Goal: Participate in discussion: Engage in conversation with other users on a specific topic

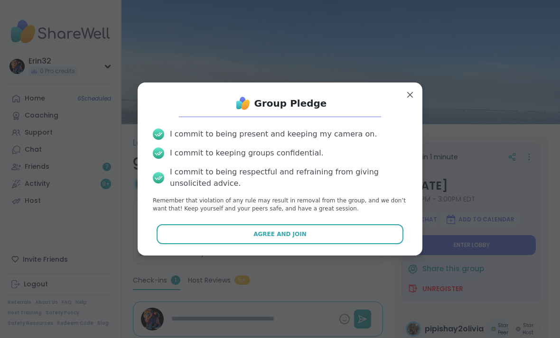
click at [374, 224] on button "Agree and Join" at bounding box center [280, 234] width 247 height 20
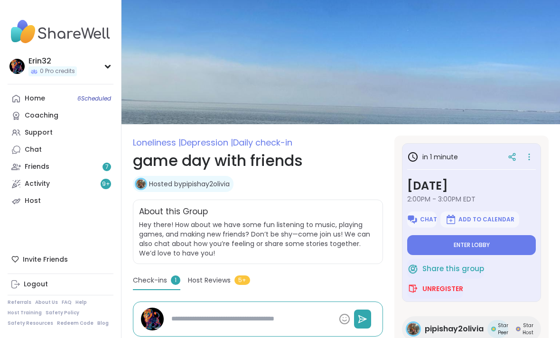
type textarea "*"
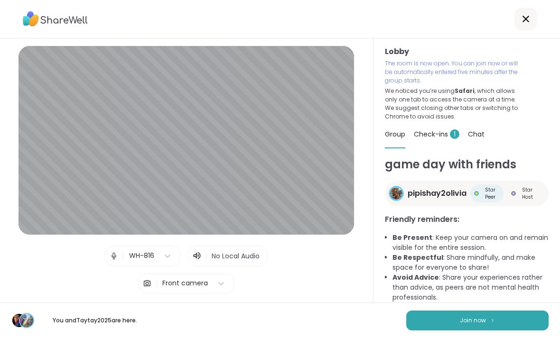
click at [522, 316] on button "Join now" at bounding box center [477, 321] width 142 height 20
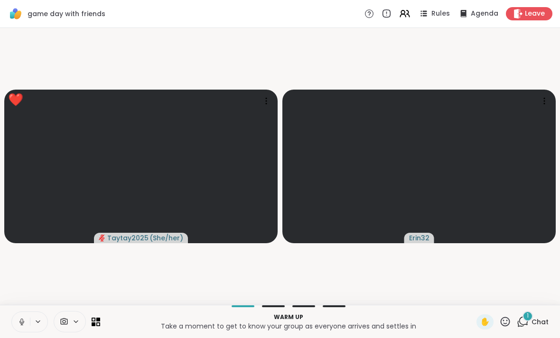
click at [538, 317] on span "Chat" at bounding box center [539, 321] width 17 height 9
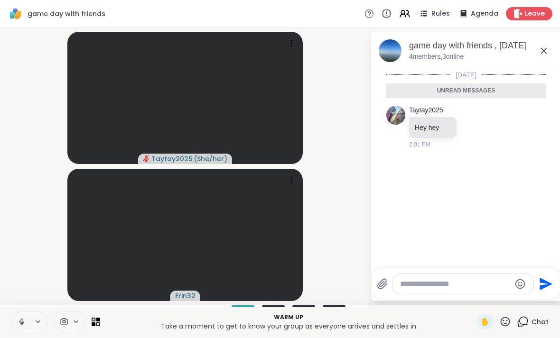
click at [546, 50] on icon at bounding box center [543, 50] width 11 height 11
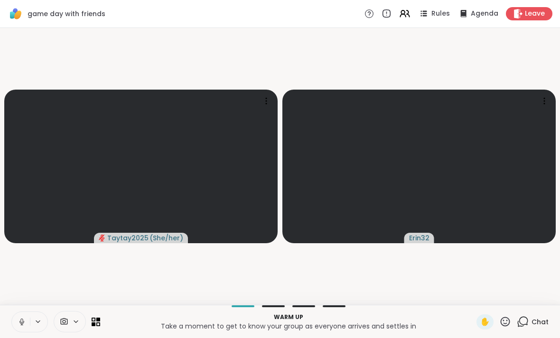
click at [541, 321] on span "Chat" at bounding box center [539, 321] width 17 height 9
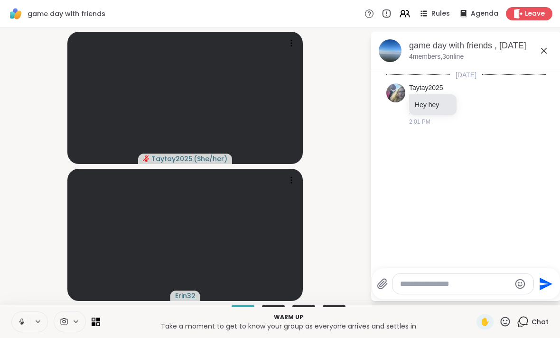
click at [452, 288] on textarea "Type your message" at bounding box center [455, 283] width 111 height 9
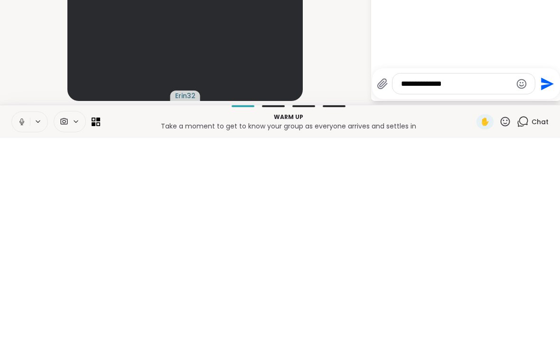
type textarea "**********"
click at [552, 277] on icon "Send" at bounding box center [545, 284] width 15 height 15
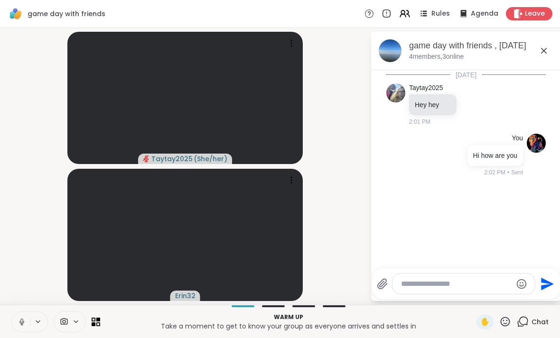
click at [542, 51] on icon at bounding box center [543, 50] width 11 height 11
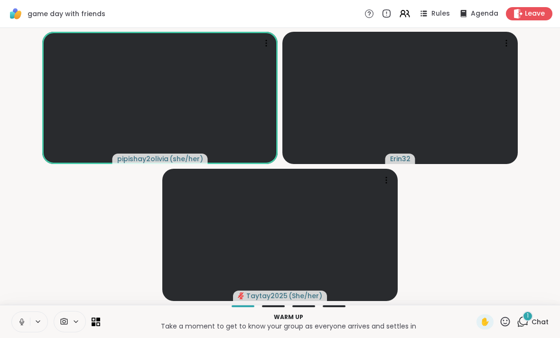
click at [544, 315] on div "1 Chat" at bounding box center [532, 321] width 32 height 15
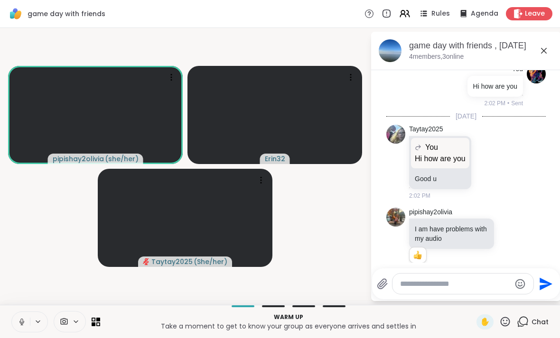
scroll to position [83, 0]
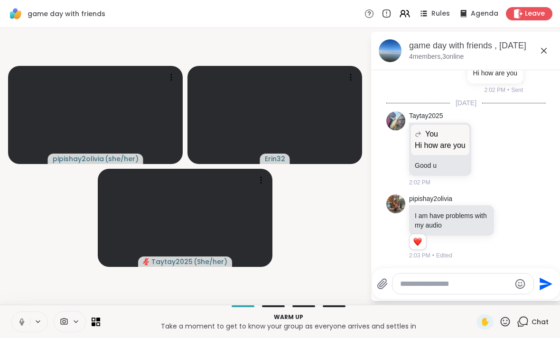
click at [539, 53] on icon at bounding box center [543, 50] width 11 height 11
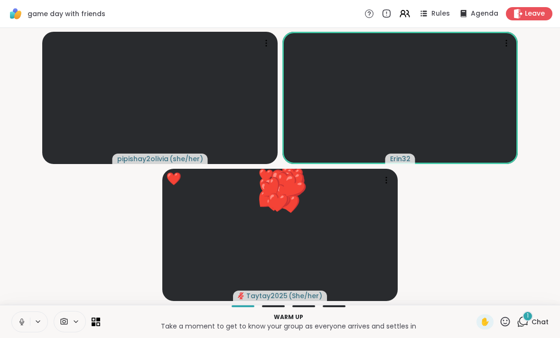
click at [531, 317] on div "1" at bounding box center [527, 316] width 10 height 10
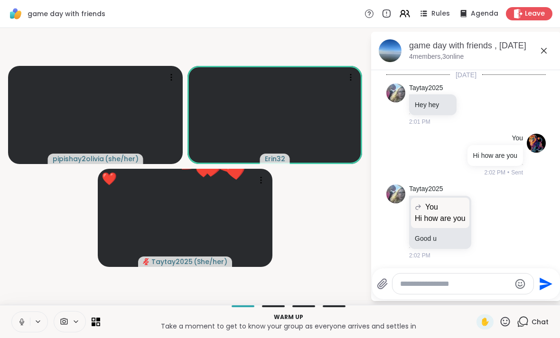
scroll to position [165, 0]
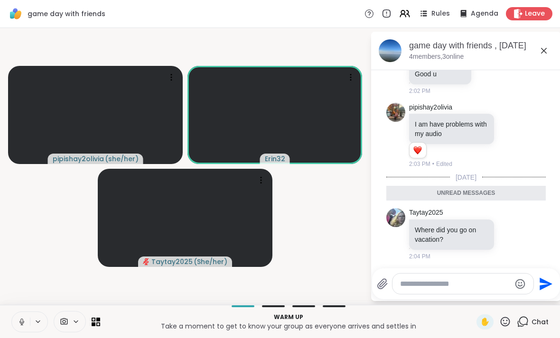
click at [548, 47] on icon at bounding box center [543, 50] width 11 height 11
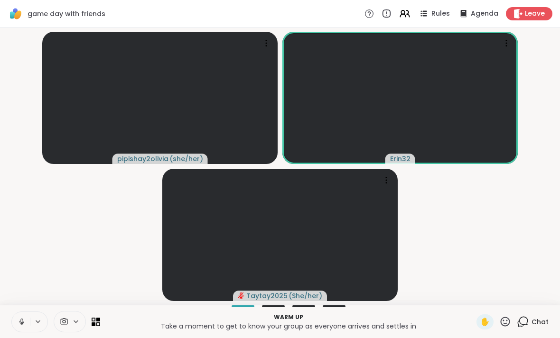
click at [543, 321] on span "Chat" at bounding box center [539, 321] width 17 height 9
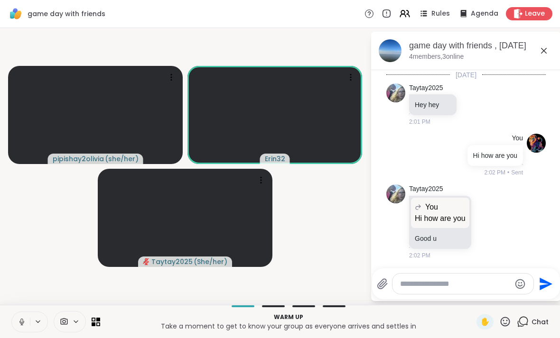
scroll to position [133, 0]
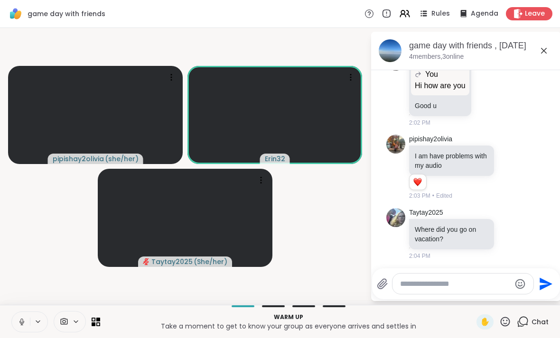
click at [478, 276] on div at bounding box center [462, 284] width 141 height 20
click at [441, 286] on textarea "Type your message" at bounding box center [455, 283] width 111 height 9
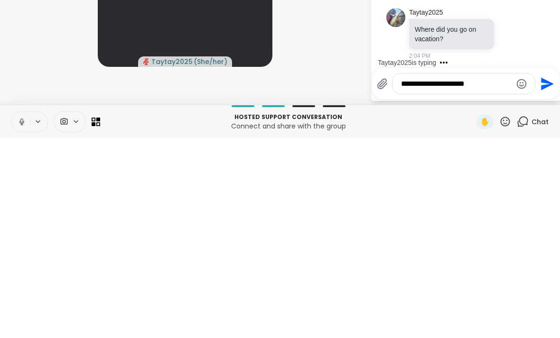
scroll to position [202, 0]
type textarea "**********"
click at [543, 277] on icon "Send" at bounding box center [547, 283] width 13 height 13
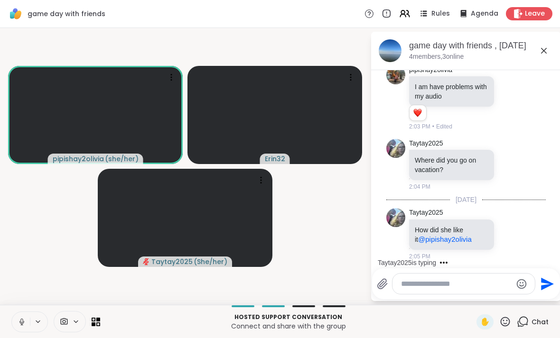
scroll to position [262, 0]
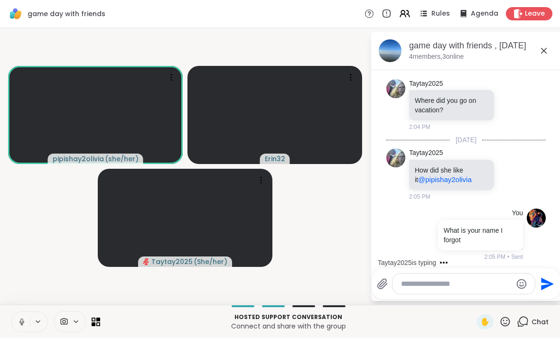
click at [544, 51] on icon at bounding box center [543, 50] width 11 height 11
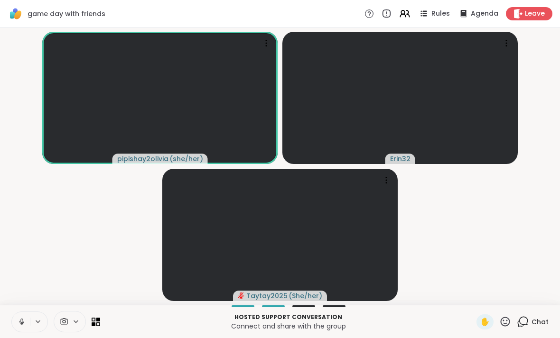
click at [24, 328] on button at bounding box center [21, 322] width 18 height 20
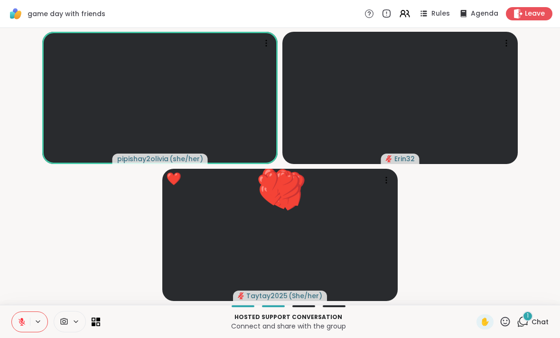
click at [545, 323] on span "Chat" at bounding box center [539, 321] width 17 height 9
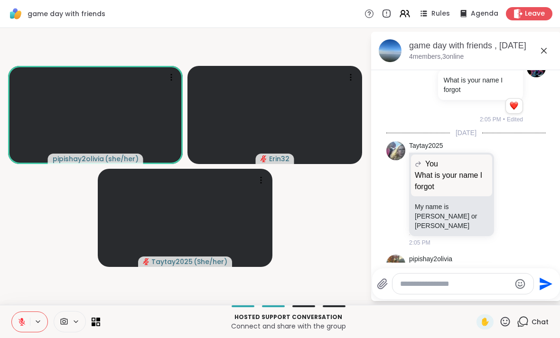
scroll to position [406, 0]
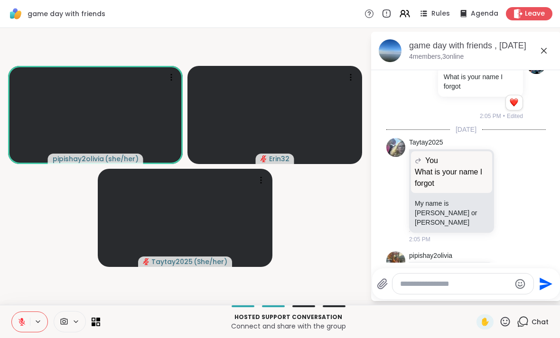
click at [442, 284] on textarea "Type your message" at bounding box center [455, 283] width 111 height 9
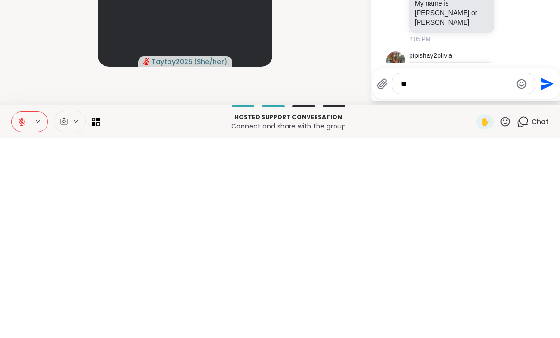
type textarea "*"
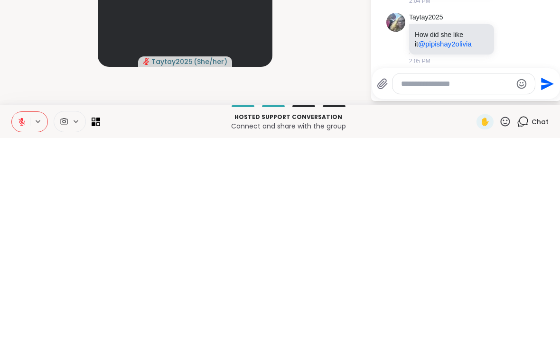
click at [343, 49] on video-player-container "pipishay2olivia ( she/her ) Erin32 Taytay2025 ( She/her )" at bounding box center [185, 166] width 359 height 269
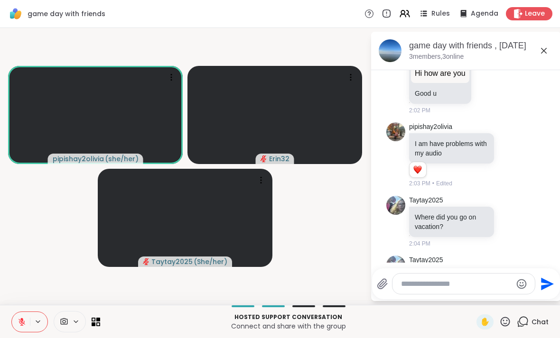
scroll to position [144, 0]
click at [549, 52] on icon at bounding box center [543, 50] width 11 height 11
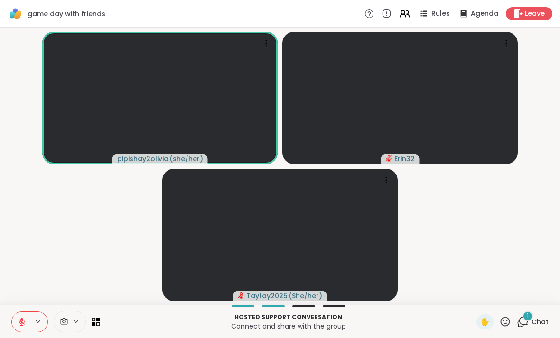
click at [538, 318] on span "Chat" at bounding box center [539, 321] width 17 height 9
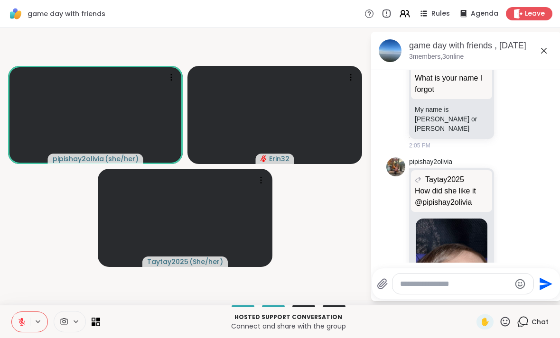
scroll to position [490, 0]
click at [541, 52] on icon at bounding box center [543, 50] width 11 height 11
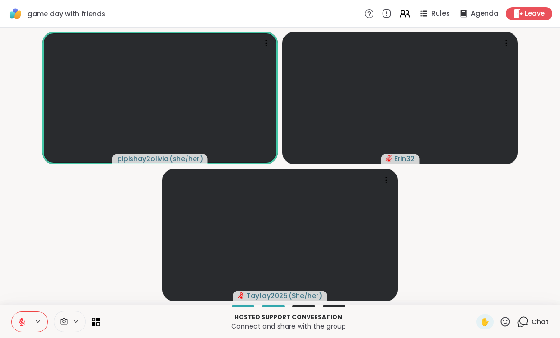
click at [18, 320] on icon at bounding box center [22, 322] width 9 height 9
click at [536, 316] on div "1 Chat" at bounding box center [532, 321] width 32 height 15
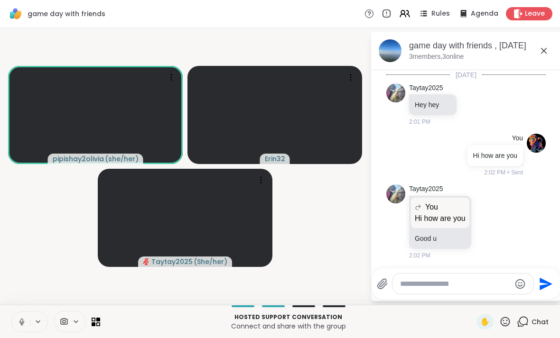
scroll to position [855, 0]
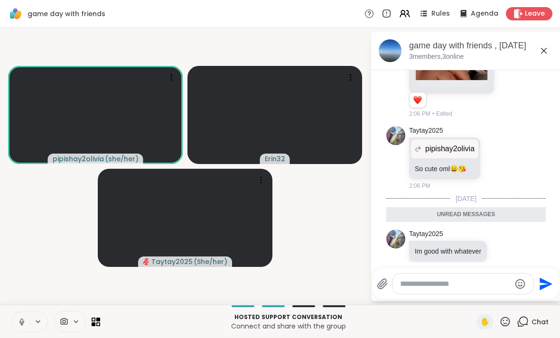
click at [544, 49] on icon at bounding box center [544, 51] width 6 height 6
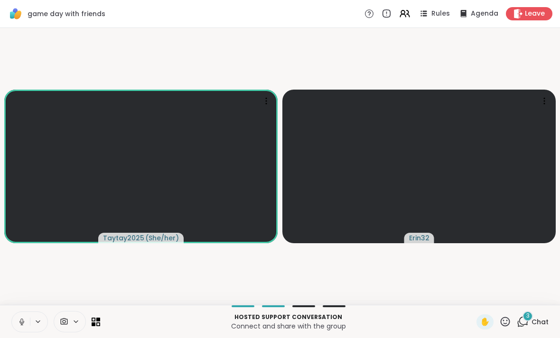
click at [537, 321] on span "Chat" at bounding box center [539, 321] width 17 height 9
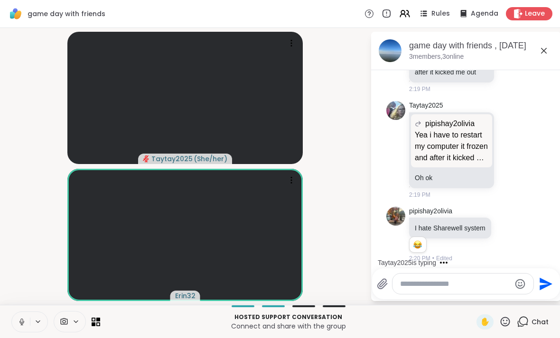
scroll to position [1472, 0]
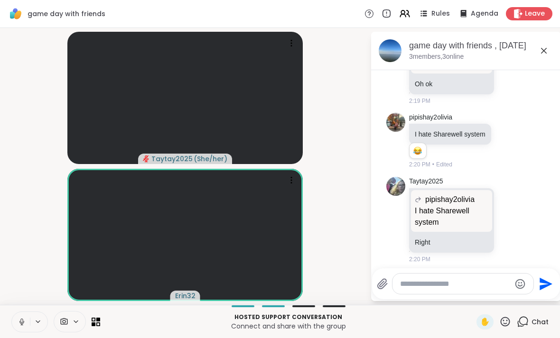
click at [546, 53] on icon at bounding box center [544, 51] width 6 height 6
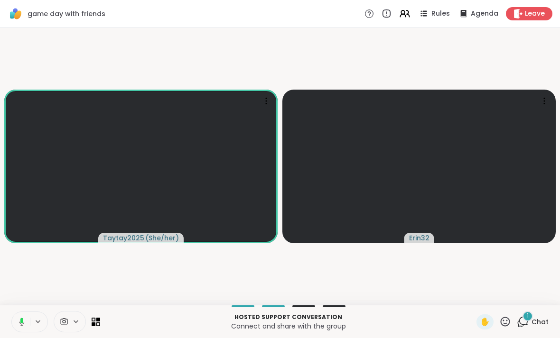
click at [527, 322] on icon at bounding box center [523, 321] width 9 height 9
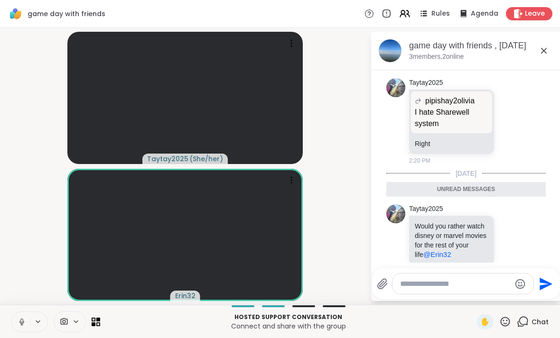
scroll to position [1573, 0]
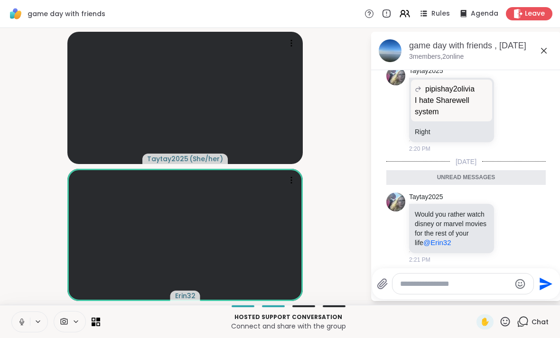
click at [50, 137] on video-player-container "Taytay2025 ( She/her ) Erin32" at bounding box center [185, 166] width 359 height 269
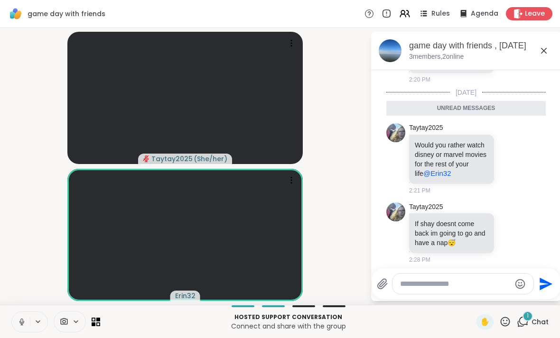
scroll to position [1620, 0]
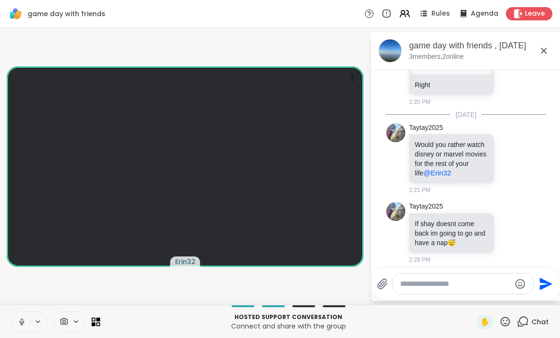
click at [540, 56] on icon at bounding box center [543, 50] width 11 height 11
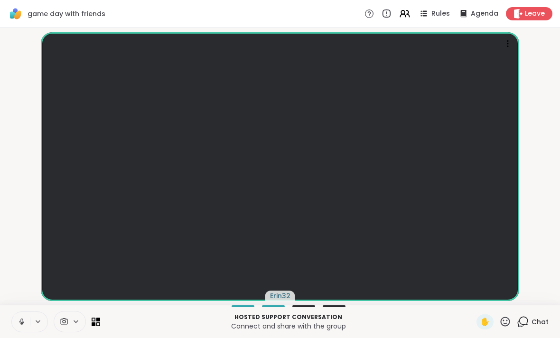
click at [533, 20] on div "Leave" at bounding box center [529, 13] width 46 height 13
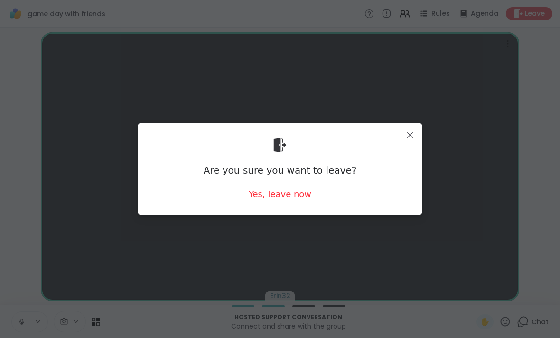
click at [287, 198] on div "Yes, leave now" at bounding box center [280, 194] width 63 height 12
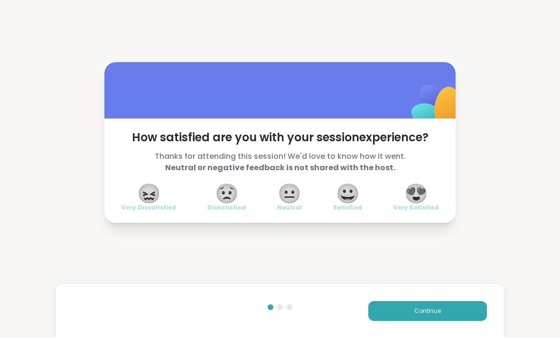
click at [422, 200] on span "😍" at bounding box center [416, 193] width 24 height 17
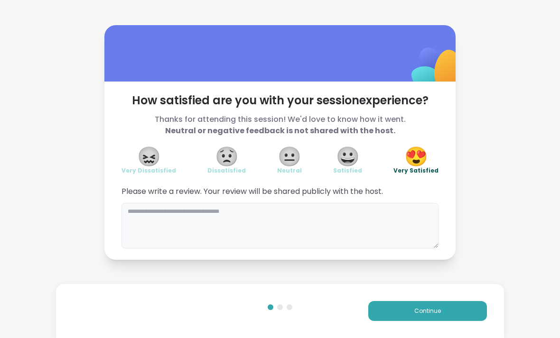
click at [358, 225] on textarea at bounding box center [279, 226] width 317 height 46
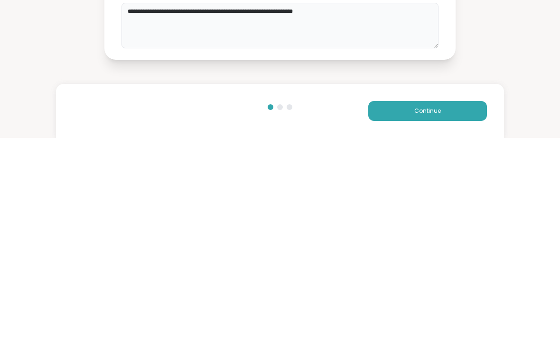
type textarea "**********"
click at [455, 301] on button "Continue" at bounding box center [427, 311] width 119 height 20
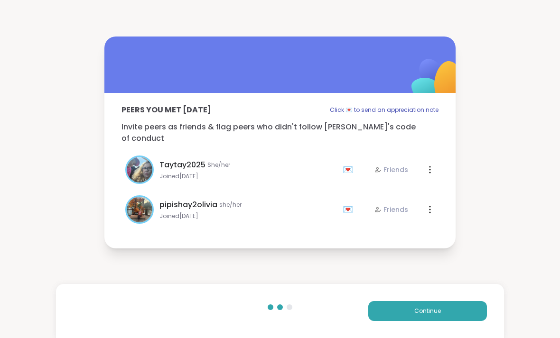
click at [415, 311] on span "Continue" at bounding box center [427, 311] width 27 height 9
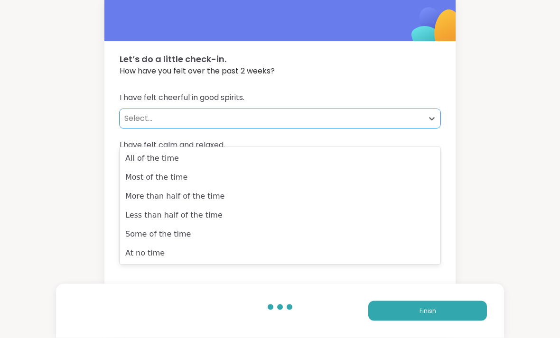
scroll to position [29, 0]
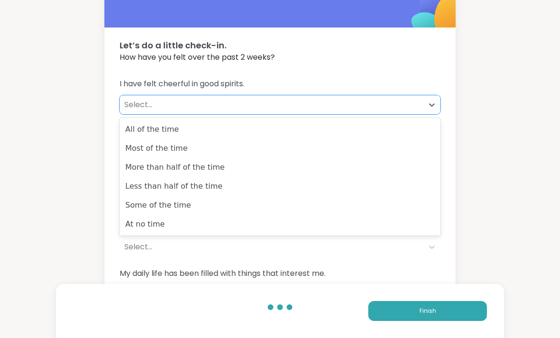
click at [360, 189] on div "Less than half of the time" at bounding box center [280, 186] width 321 height 19
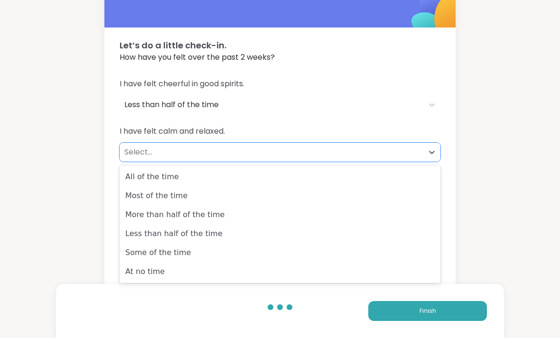
click at [369, 248] on div "Some of the time" at bounding box center [280, 252] width 321 height 19
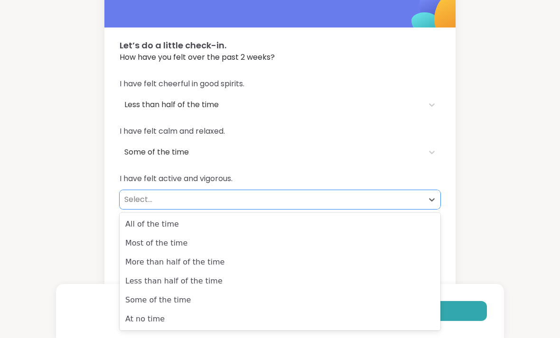
click at [390, 245] on div "Most of the time" at bounding box center [280, 243] width 321 height 19
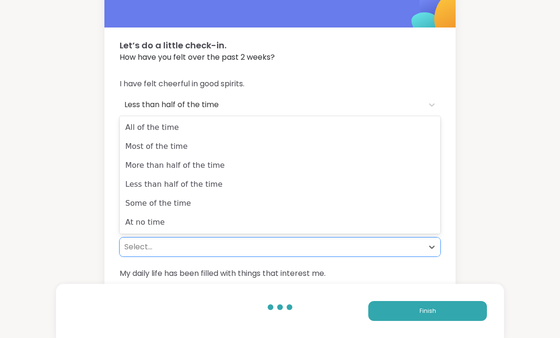
click at [366, 132] on div "All of the time" at bounding box center [280, 127] width 321 height 19
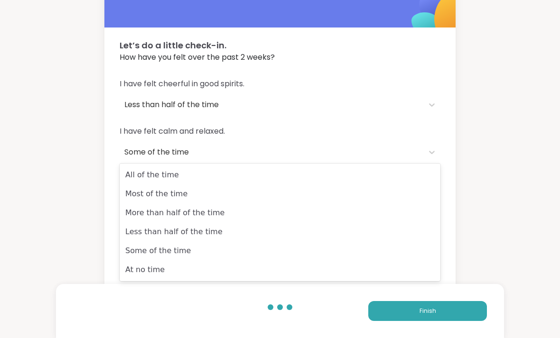
click at [384, 217] on div "More than half of the time" at bounding box center [280, 212] width 321 height 19
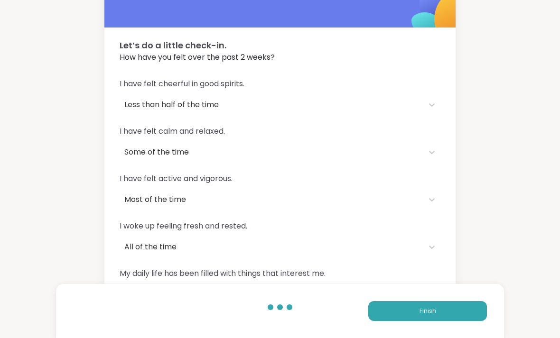
click at [411, 321] on button "Finish" at bounding box center [427, 311] width 119 height 20
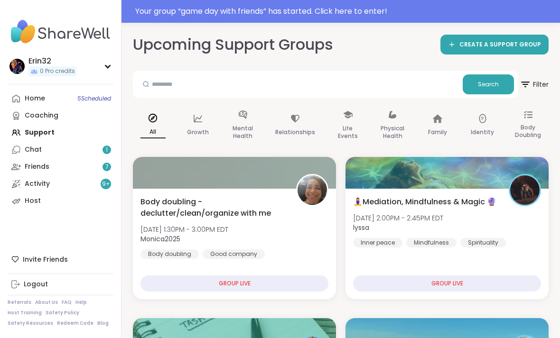
click at [32, 98] on div "Home 5 Scheduled" at bounding box center [35, 98] width 20 height 9
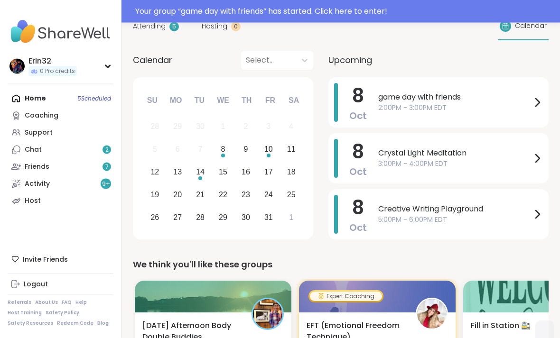
scroll to position [92, 0]
click at [502, 163] on span "3:00PM - 4:00PM EDT" at bounding box center [454, 164] width 153 height 10
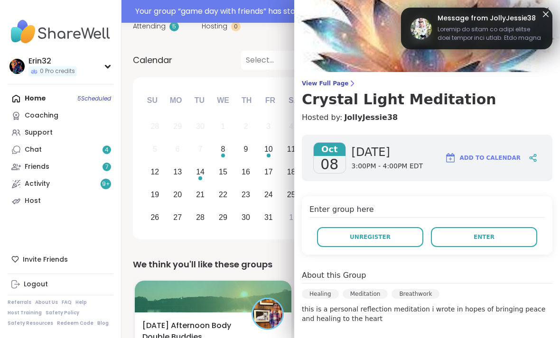
scroll to position [3, 0]
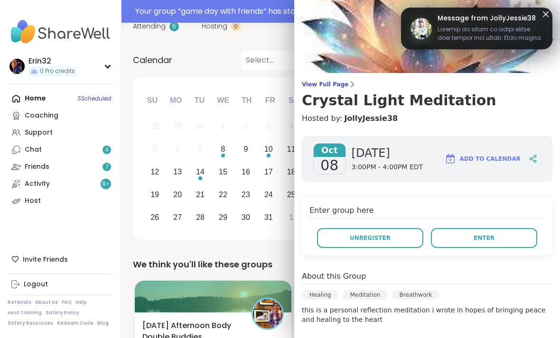
click at [508, 29] on span at bounding box center [489, 34] width 105 height 19
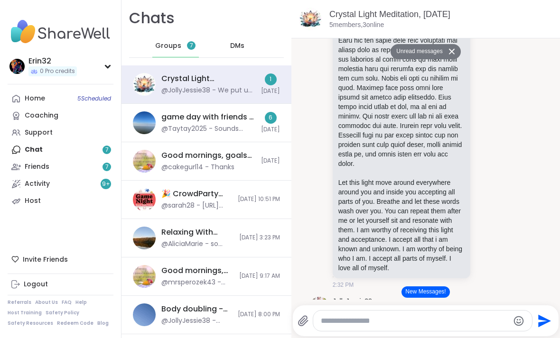
scroll to position [743, 0]
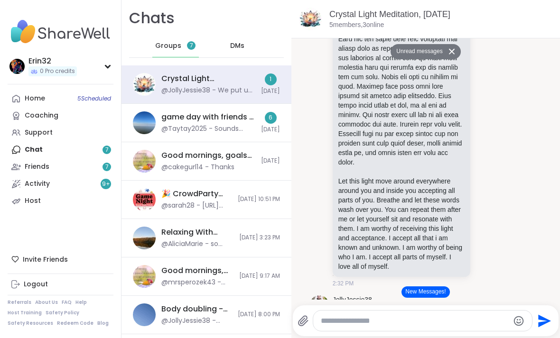
click at [524, 87] on div "JollyJessie38 Let this light move around everywhere around you and inside you a…" at bounding box center [426, 77] width 232 height 430
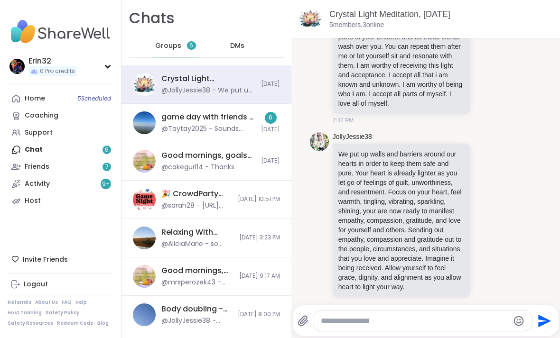
scroll to position [981, 0]
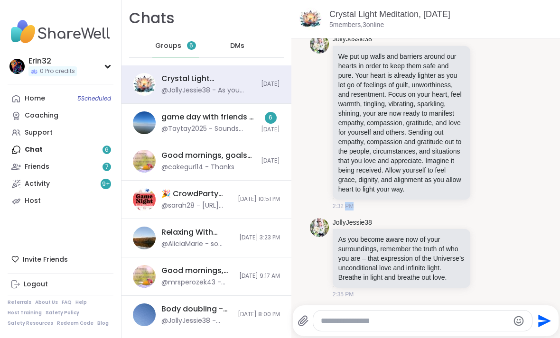
click at [536, 113] on div "JollyJessie38 We put up walls and barriers around our hearts in order to keep t…" at bounding box center [426, 123] width 232 height 184
click at [538, 111] on div "JollyJessie38 We put up walls and barriers around our hearts in order to keep t…" at bounding box center [426, 123] width 232 height 184
click at [496, 9] on div "Crystal Light Meditation, Oct 08" at bounding box center [440, 15] width 223 height 12
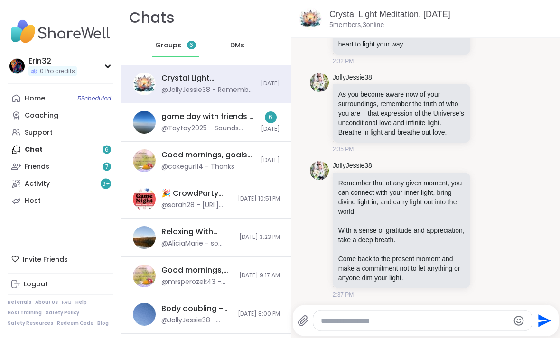
scroll to position [0, 0]
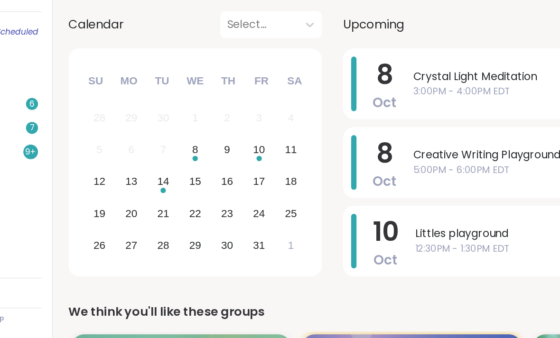
scroll to position [59, 0]
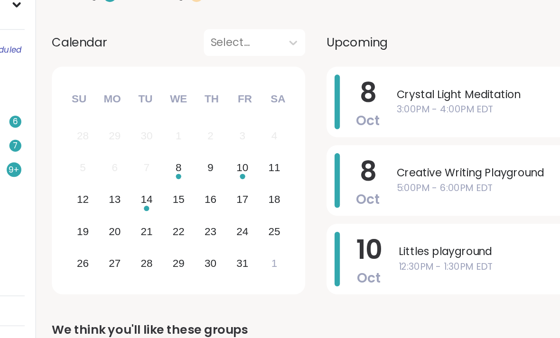
click at [378, 136] on span "3:00PM - 4:00PM EDT" at bounding box center [454, 141] width 153 height 10
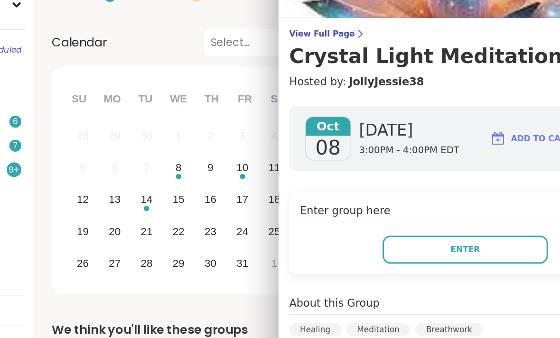
click at [368, 231] on button "Enter" at bounding box center [427, 241] width 118 height 20
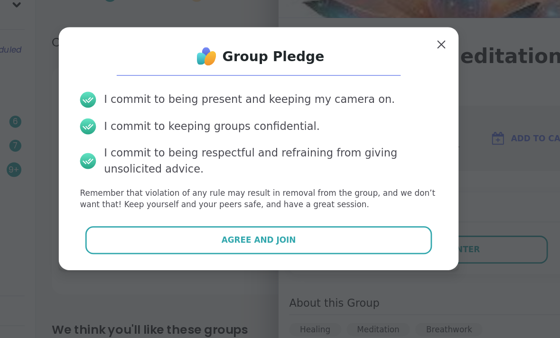
click at [306, 160] on div "Group Pledge I commit to being present and keeping my camera on. I commit to ke…" at bounding box center [279, 168] width 269 height 157
click at [304, 224] on button "Agree and Join" at bounding box center [280, 234] width 247 height 20
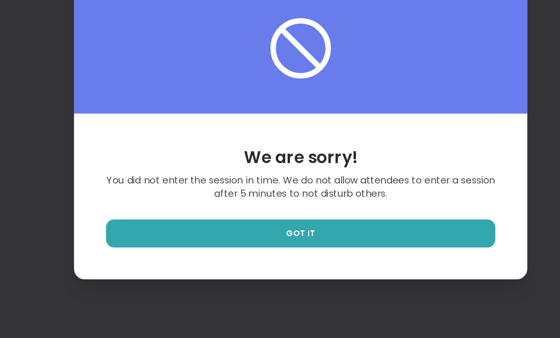
scroll to position [4, 0]
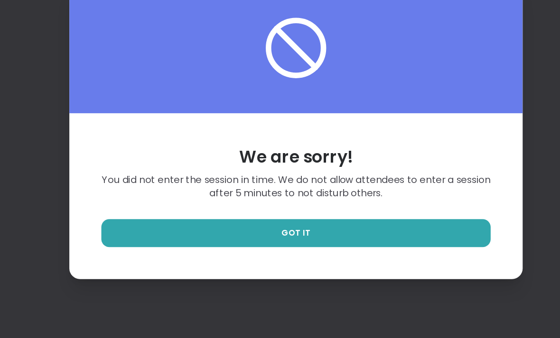
click at [314, 232] on link "GOT IT" at bounding box center [279, 242] width 277 height 20
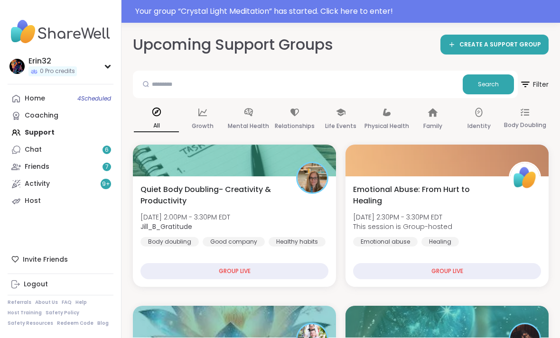
click at [41, 90] on link "Home 4 Scheduled" at bounding box center [61, 98] width 106 height 17
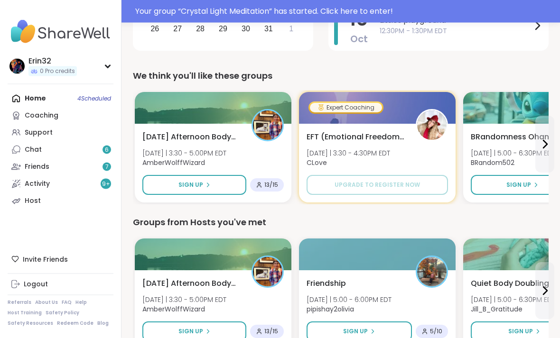
scroll to position [580, 0]
